Goal: Task Accomplishment & Management: Use online tool/utility

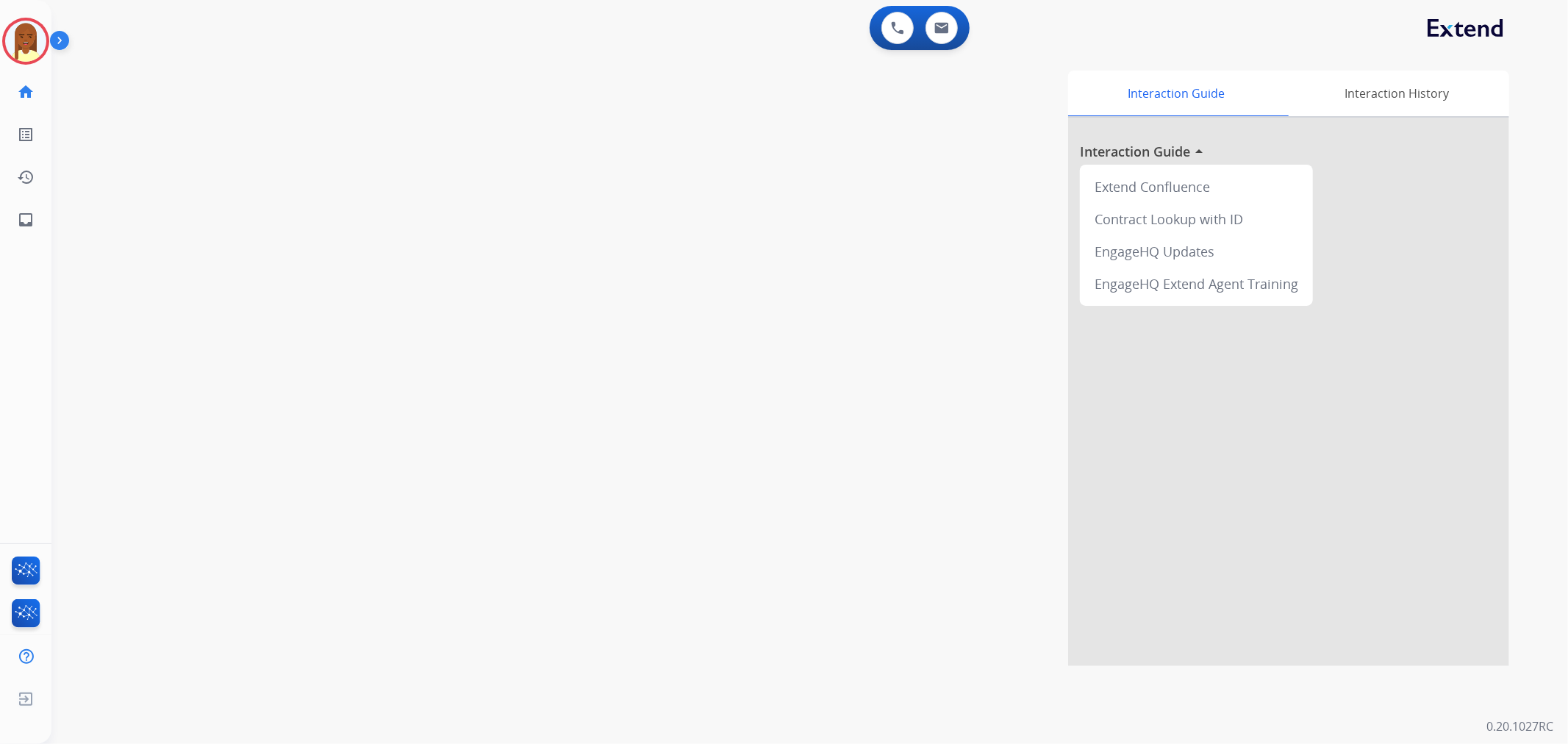
click at [57, 40] on img at bounding box center [62, 43] width 25 height 28
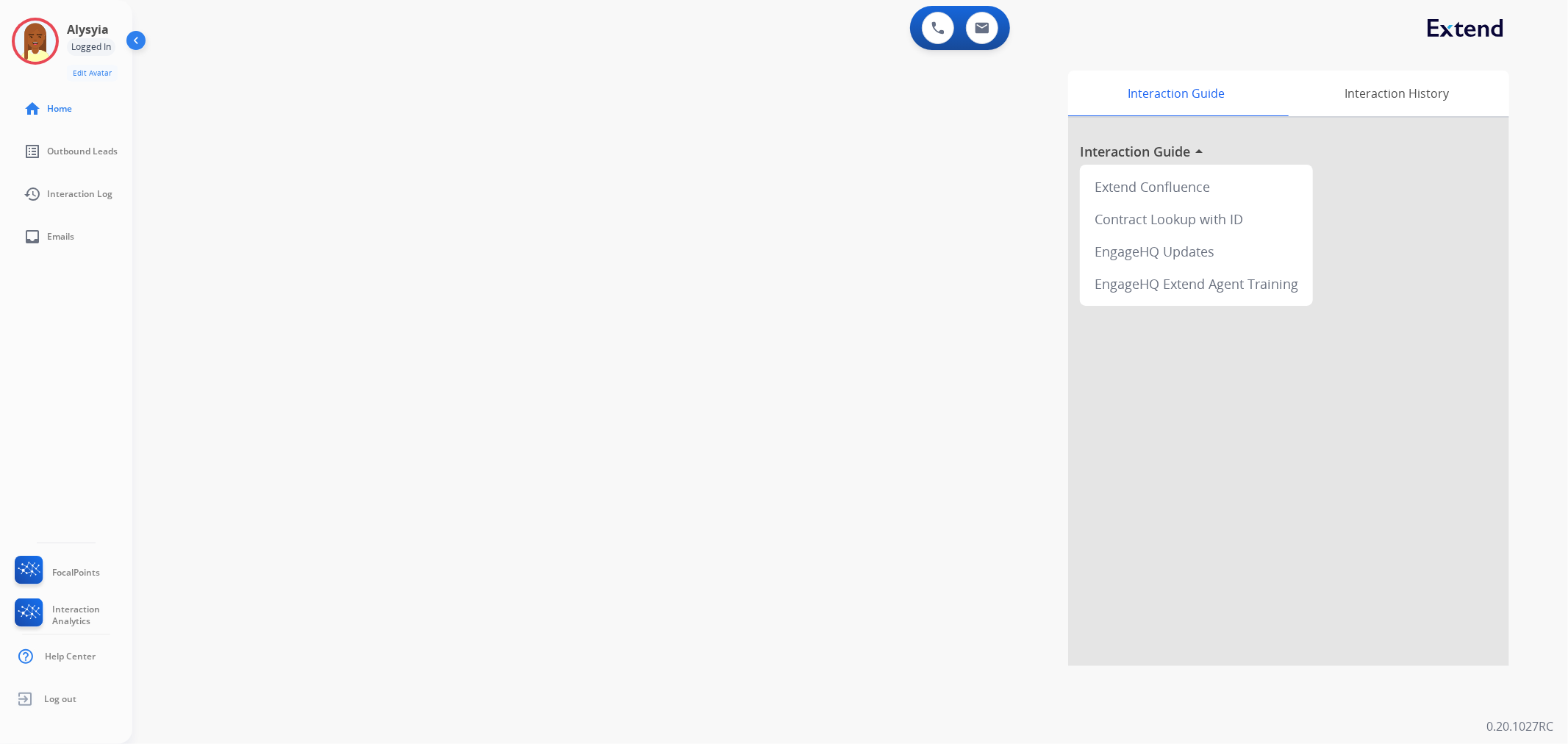
click at [57, 40] on div at bounding box center [34, 41] width 47 height 47
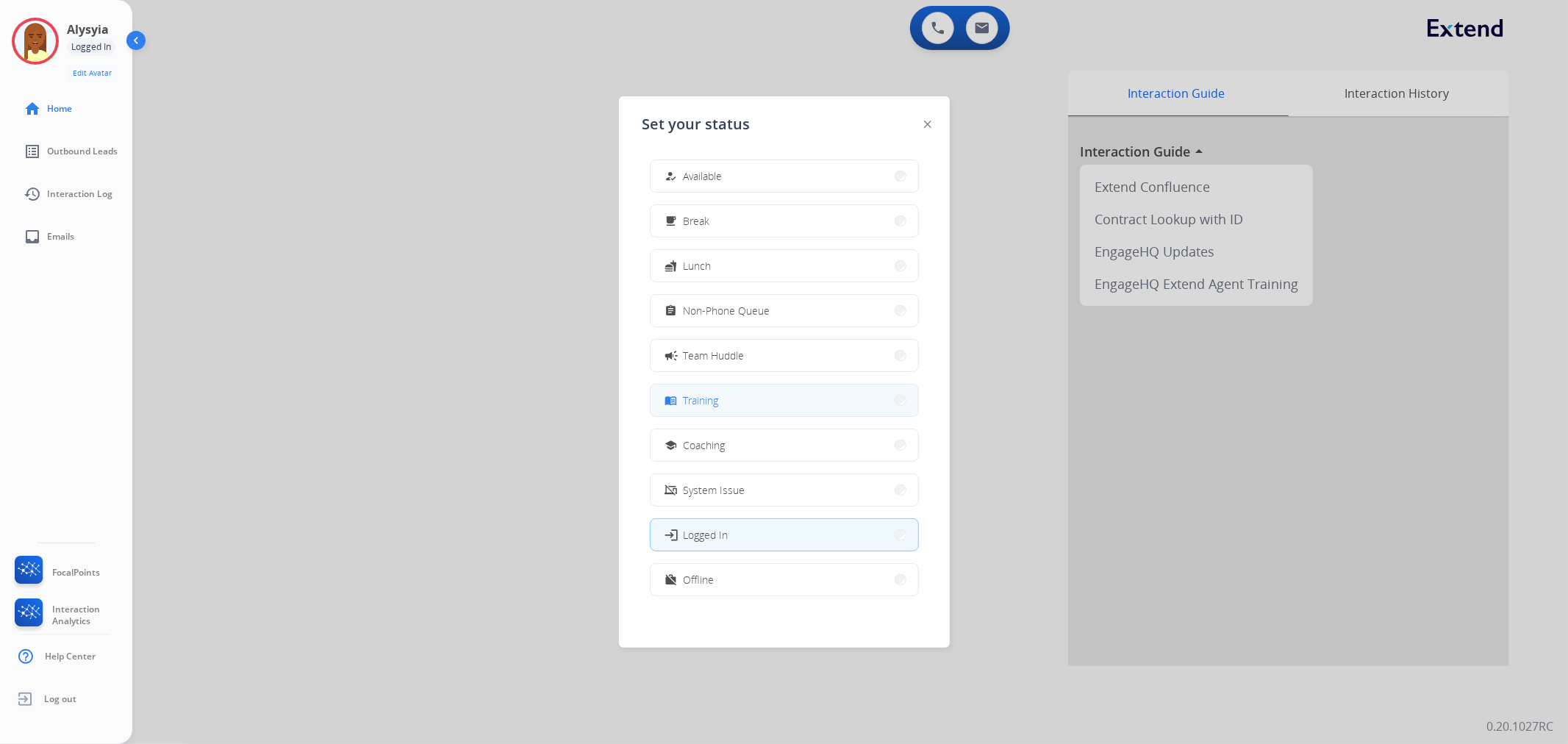
click at [730, 403] on button "menu_book Training" at bounding box center [784, 400] width 268 height 32
